Goal: Information Seeking & Learning: Learn about a topic

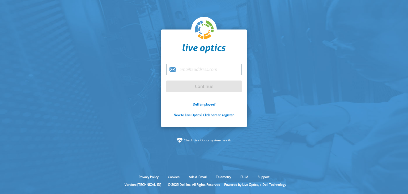
click at [202, 64] on input "email" at bounding box center [203, 69] width 75 height 11
type input "R"
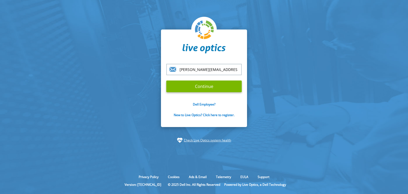
type input "[PERSON_NAME][EMAIL_ADDRESS][DOMAIN_NAME]"
click at [166, 80] on input "Continue" at bounding box center [203, 86] width 75 height 12
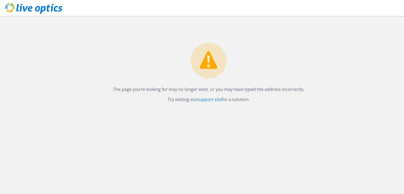
click at [57, 13] on icon at bounding box center [33, 8] width 57 height 11
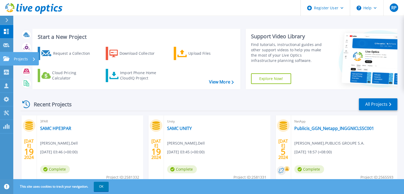
click at [10, 63] on link "Projects Projects" at bounding box center [6, 59] width 13 height 14
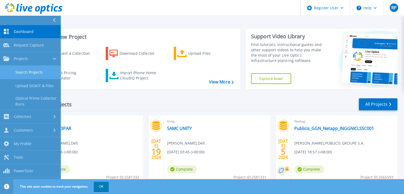
click at [42, 73] on link "Search Projects" at bounding box center [30, 73] width 61 height 14
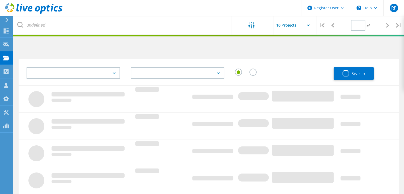
type input "1"
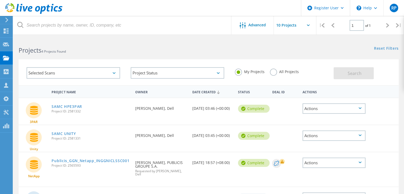
scroll to position [50, 0]
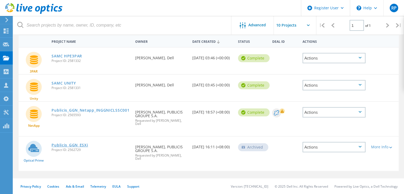
click at [78, 143] on link "Publicis_GGN_ESXi" at bounding box center [70, 145] width 36 height 4
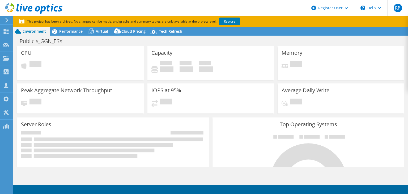
select select "[GEOGRAPHIC_DATA]"
select select "INR"
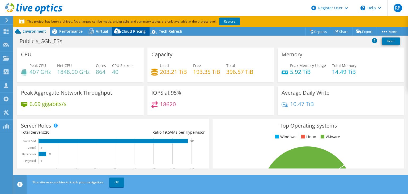
drag, startPoint x: 103, startPoint y: 31, endPoint x: 114, endPoint y: 37, distance: 12.0
click at [103, 31] on span "Virtual" at bounding box center [102, 31] width 12 height 5
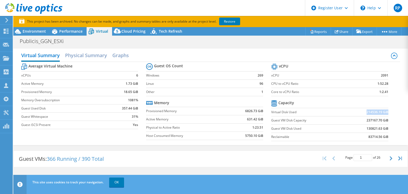
drag, startPoint x: 359, startPoint y: 112, endPoint x: 384, endPoint y: 111, distance: 25.2
click at [384, 111] on td "214536.19 GiB" at bounding box center [367, 112] width 43 height 8
click at [34, 29] on span "Environment" at bounding box center [34, 31] width 23 height 5
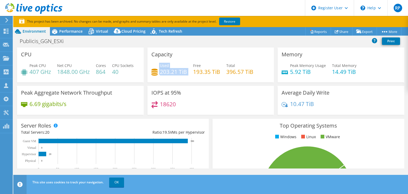
drag, startPoint x: 148, startPoint y: 69, endPoint x: 189, endPoint y: 74, distance: 40.9
click at [189, 74] on div "Capacity Used 203.21 TiB Free 193.35 TiB Total 396.57 TiB" at bounding box center [210, 65] width 127 height 35
click at [186, 78] on div "Used 203.21 TiB Free 193.35 TiB Total 396.57 TiB" at bounding box center [210, 71] width 119 height 17
drag, startPoint x: 185, startPoint y: 73, endPoint x: 158, endPoint y: 72, distance: 27.4
click at [158, 72] on div "Used 203.21 TiB" at bounding box center [169, 69] width 36 height 12
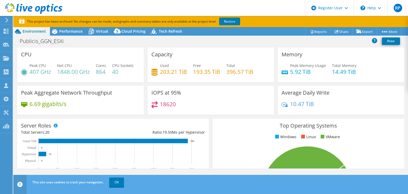
click at [182, 82] on div "Capacity Used 203.21 TiB Free 193.35 TiB Total 396.57 TiB" at bounding box center [210, 65] width 127 height 35
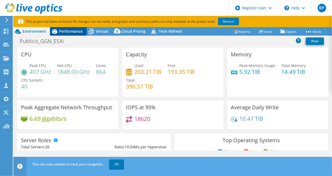
click at [76, 29] on span "Performance" at bounding box center [70, 31] width 23 height 5
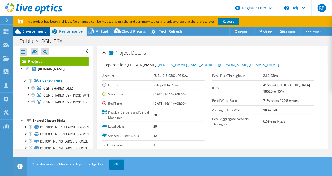
click at [35, 31] on span "Environment" at bounding box center [34, 31] width 23 height 5
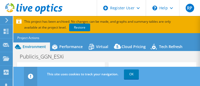
click at [95, 84] on header "This site uses cookies to track your navigation. OK" at bounding box center [114, 75] width 203 height 19
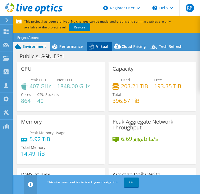
click at [96, 46] on icon at bounding box center [91, 46] width 9 height 9
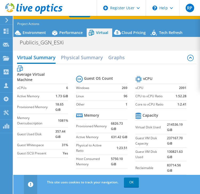
scroll to position [21, 0]
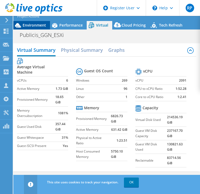
click at [41, 24] on span "Environment" at bounding box center [34, 25] width 23 height 5
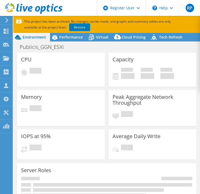
select select "[GEOGRAPHIC_DATA]"
select select "INR"
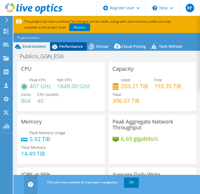
click at [76, 47] on span "Performance" at bounding box center [70, 46] width 23 height 5
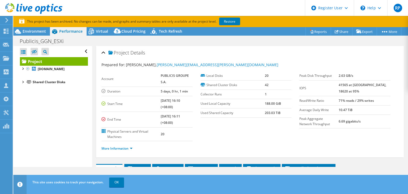
drag, startPoint x: 347, startPoint y: 101, endPoint x: 386, endPoint y: 97, distance: 39.5
click at [199, 97] on tr "Read/Write Ratio 71% reads / 29% writes" at bounding box center [344, 100] width 91 height 9
copy tr "71% reads / 29% writes"
drag, startPoint x: 348, startPoint y: 83, endPoint x: 367, endPoint y: 91, distance: 20.3
click at [199, 91] on td "41565 at [GEOGRAPHIC_DATA], 18620 at 95%" at bounding box center [365, 88] width 52 height 16
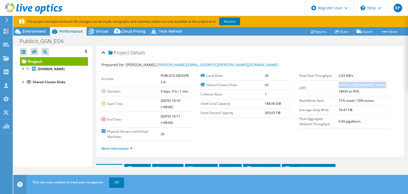
copy b "41565 at [GEOGRAPHIC_DATA], 18620 at 95%"
drag, startPoint x: 40, startPoint y: 30, endPoint x: 43, endPoint y: 33, distance: 4.3
click at [40, 30] on span "Environment" at bounding box center [34, 31] width 23 height 5
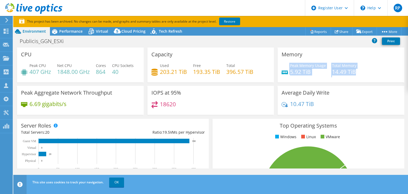
drag, startPoint x: 282, startPoint y: 59, endPoint x: 360, endPoint y: 75, distance: 79.9
click at [199, 75] on div "Memory Peak Memory Usage 5.92 TiB Total Memory 14.49 TiB" at bounding box center [341, 65] width 127 height 35
click at [199, 82] on div "Memory Peak Memory Usage 5.92 TiB Total Memory 14.49 TiB" at bounding box center [341, 65] width 127 height 35
